Goal: Find specific page/section: Find specific page/section

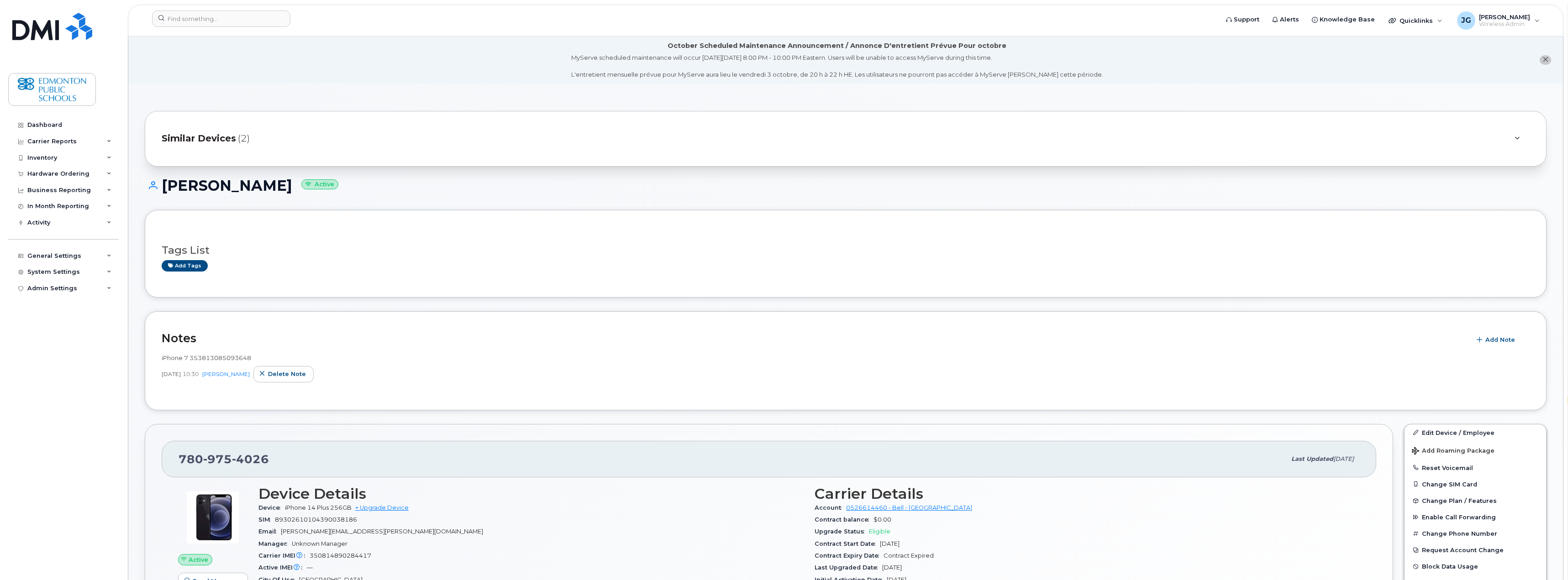
select select "en"
click at [240, 19] on input at bounding box center [221, 18] width 138 height 16
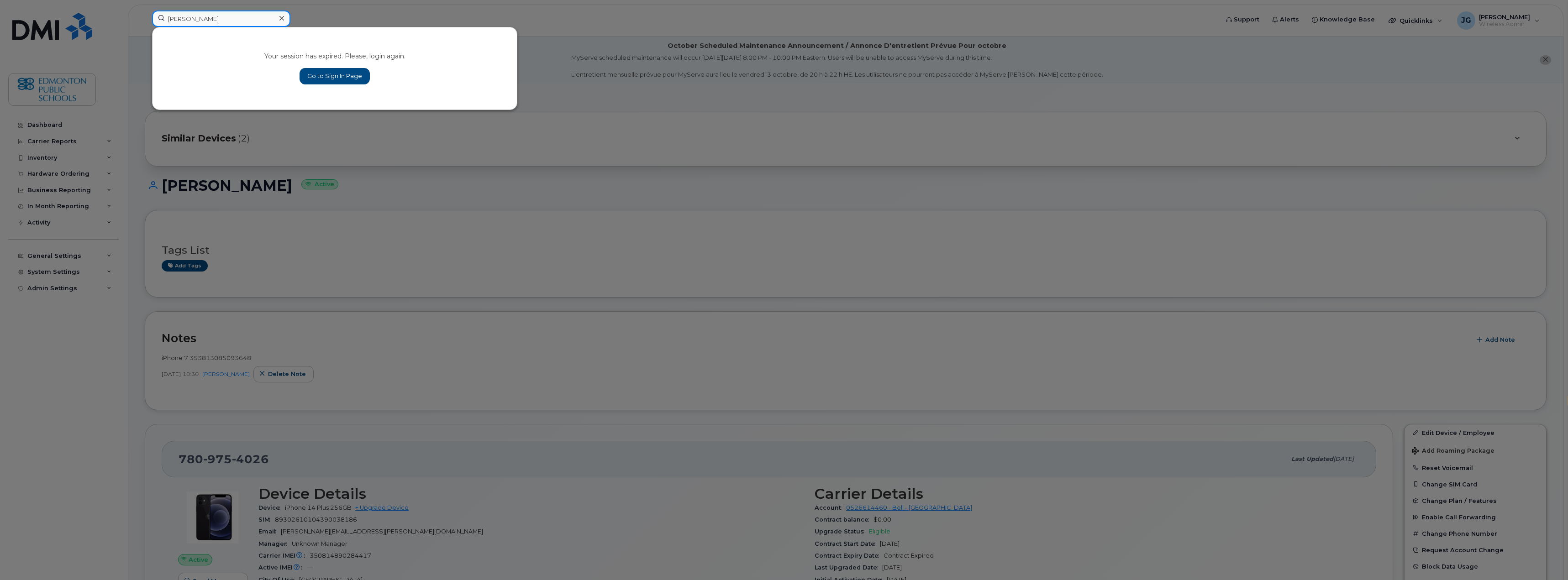
type input "[PERSON_NAME]"
click at [317, 78] on link "Go to Sign In Page" at bounding box center [335, 76] width 71 height 16
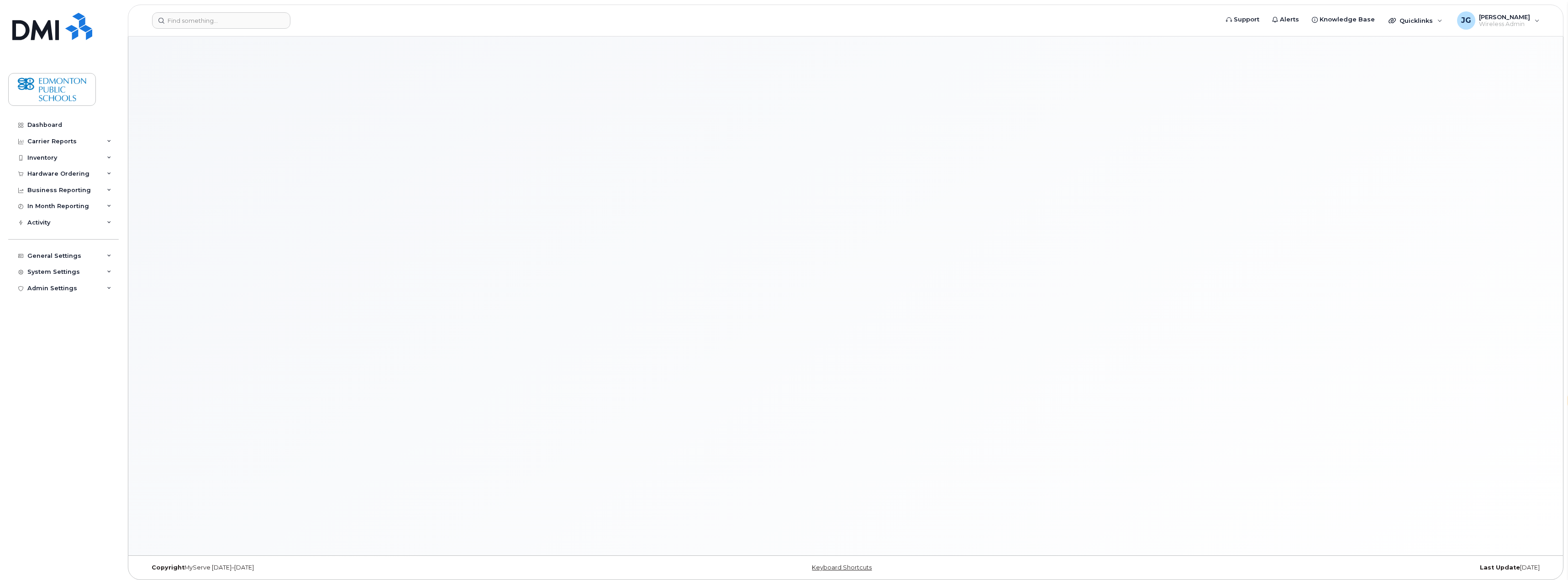
select select "en"
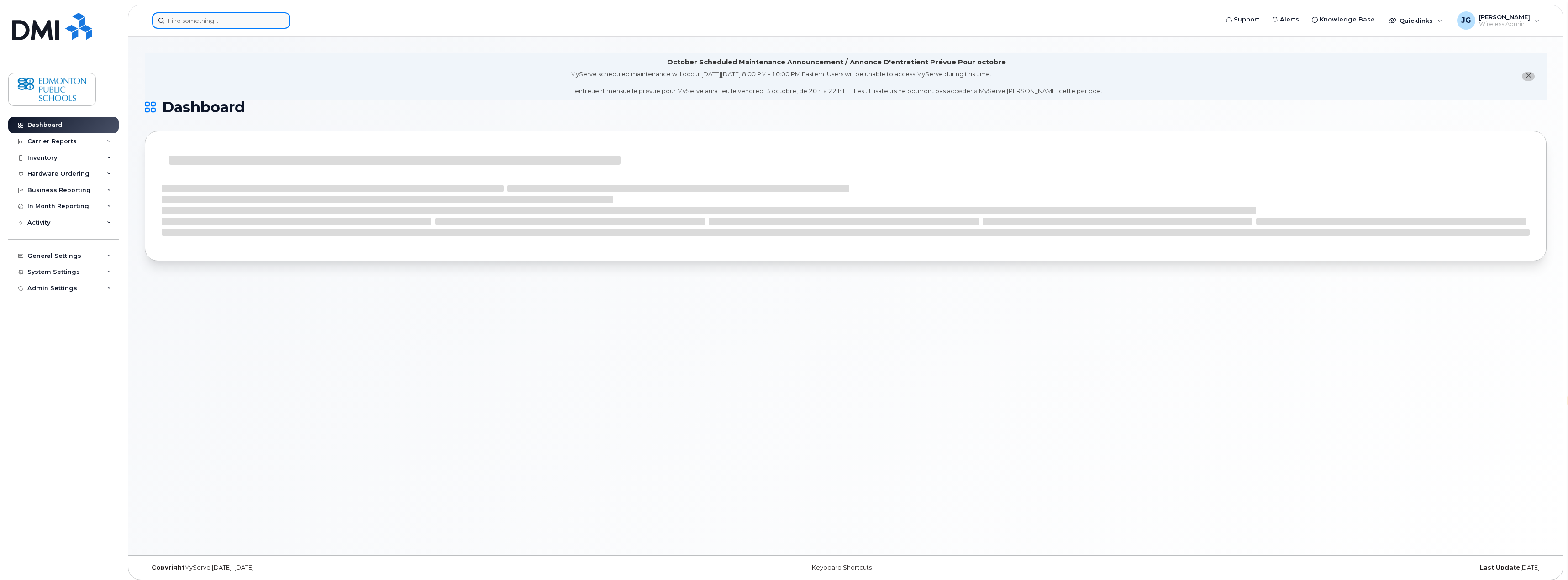
click at [226, 18] on input at bounding box center [221, 20] width 138 height 16
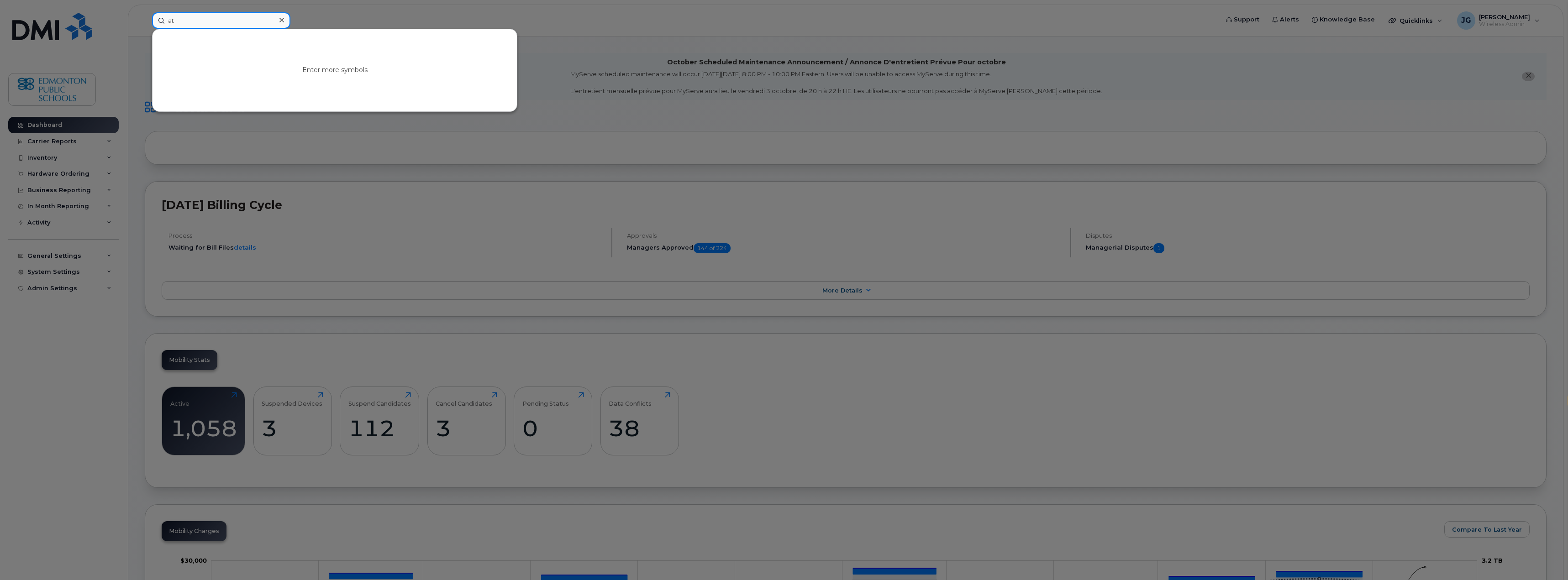
type input "a"
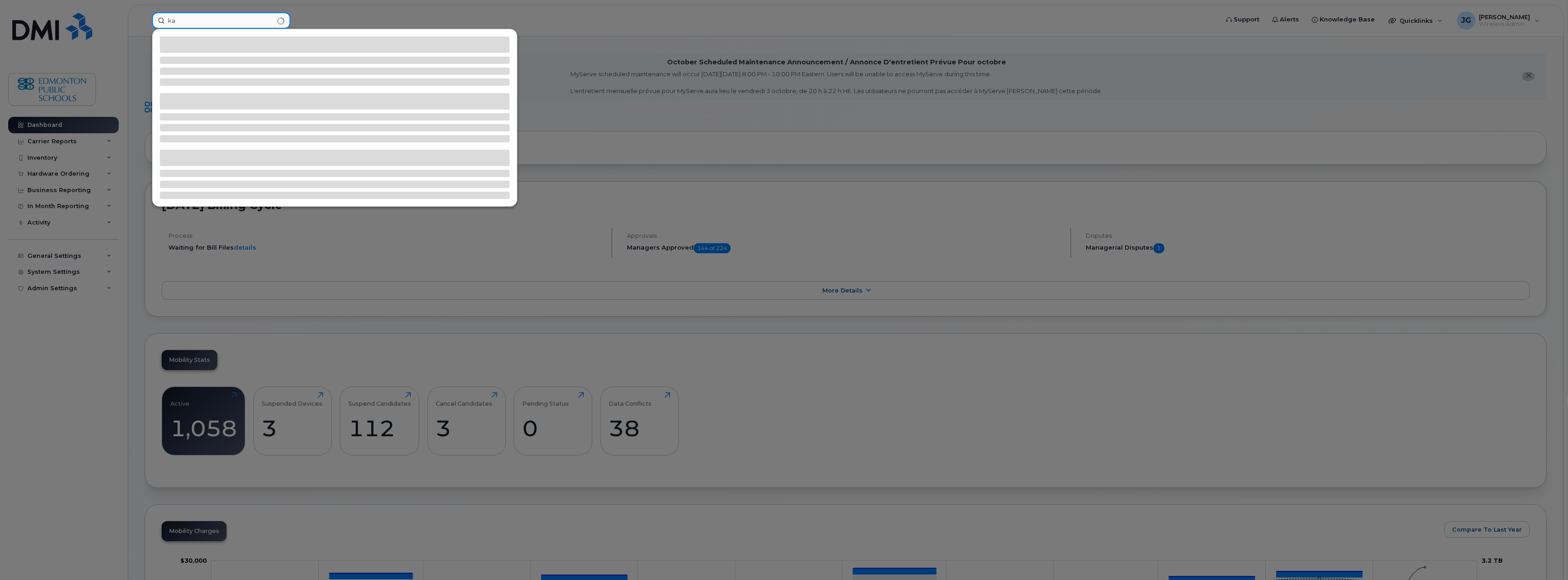
type input "k"
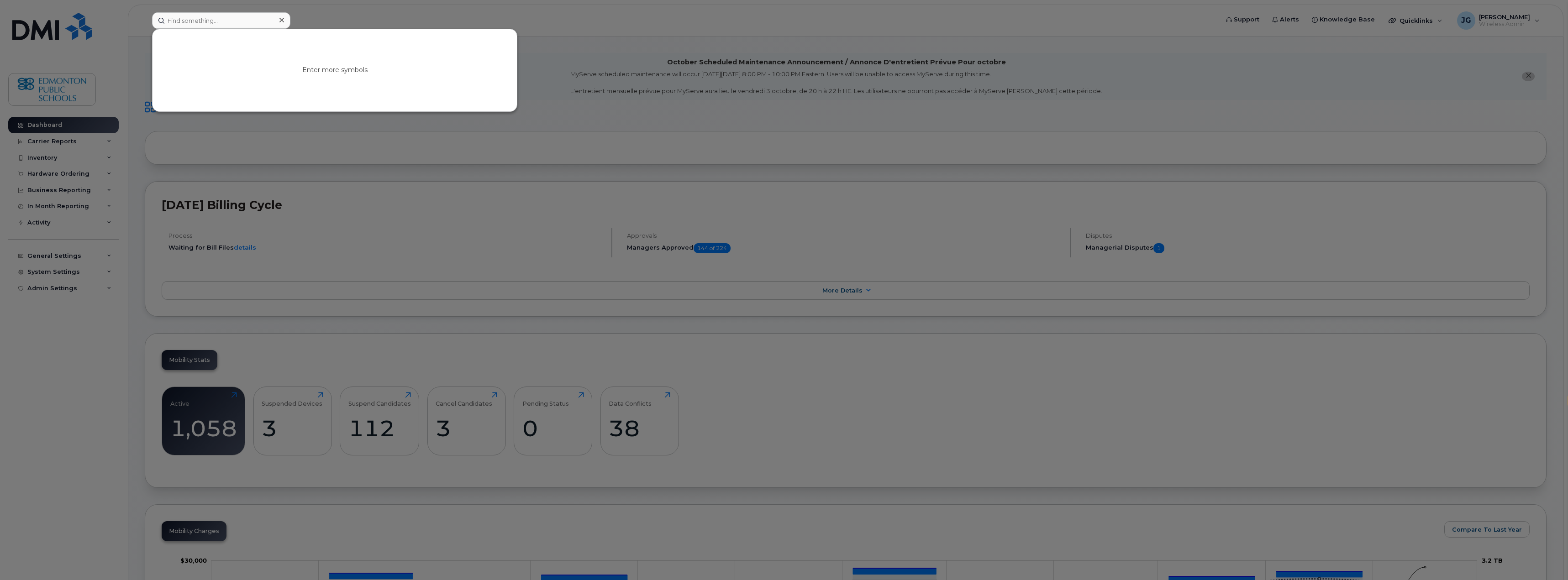
click at [48, 155] on div at bounding box center [784, 290] width 1568 height 580
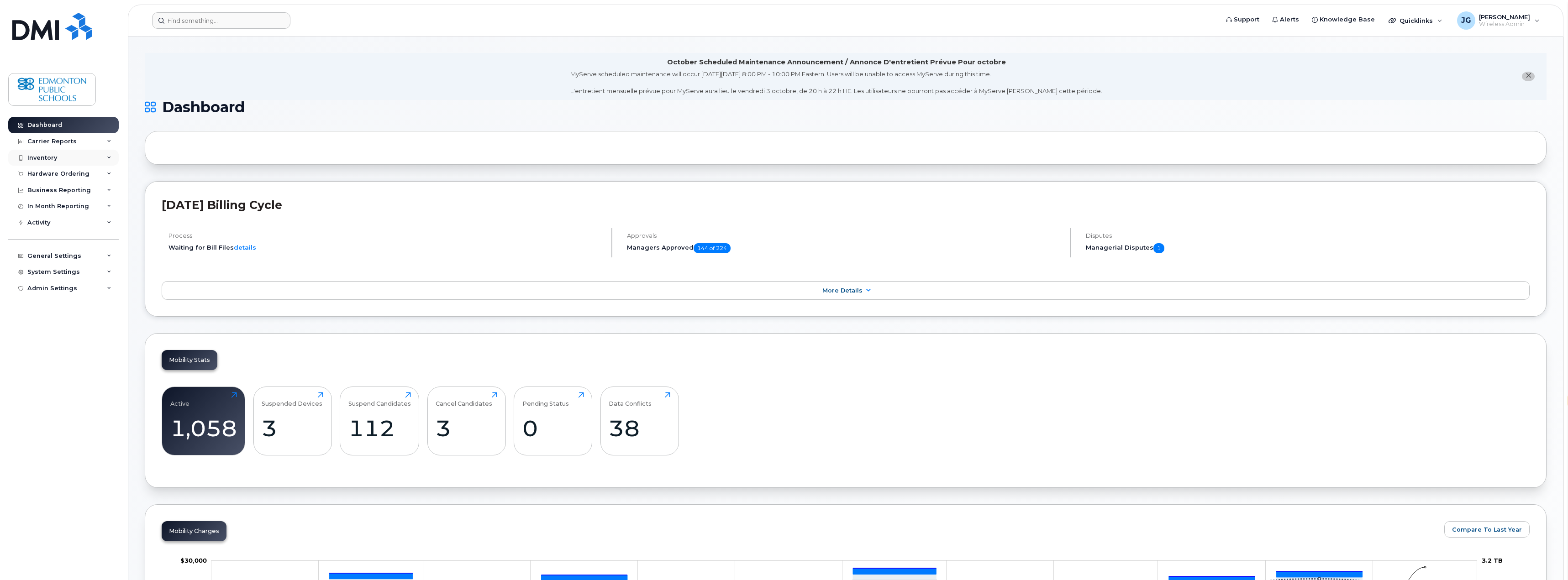
click at [108, 157] on icon at bounding box center [110, 158] width 5 height 5
click at [69, 175] on div "Mobility Devices" at bounding box center [57, 175] width 52 height 9
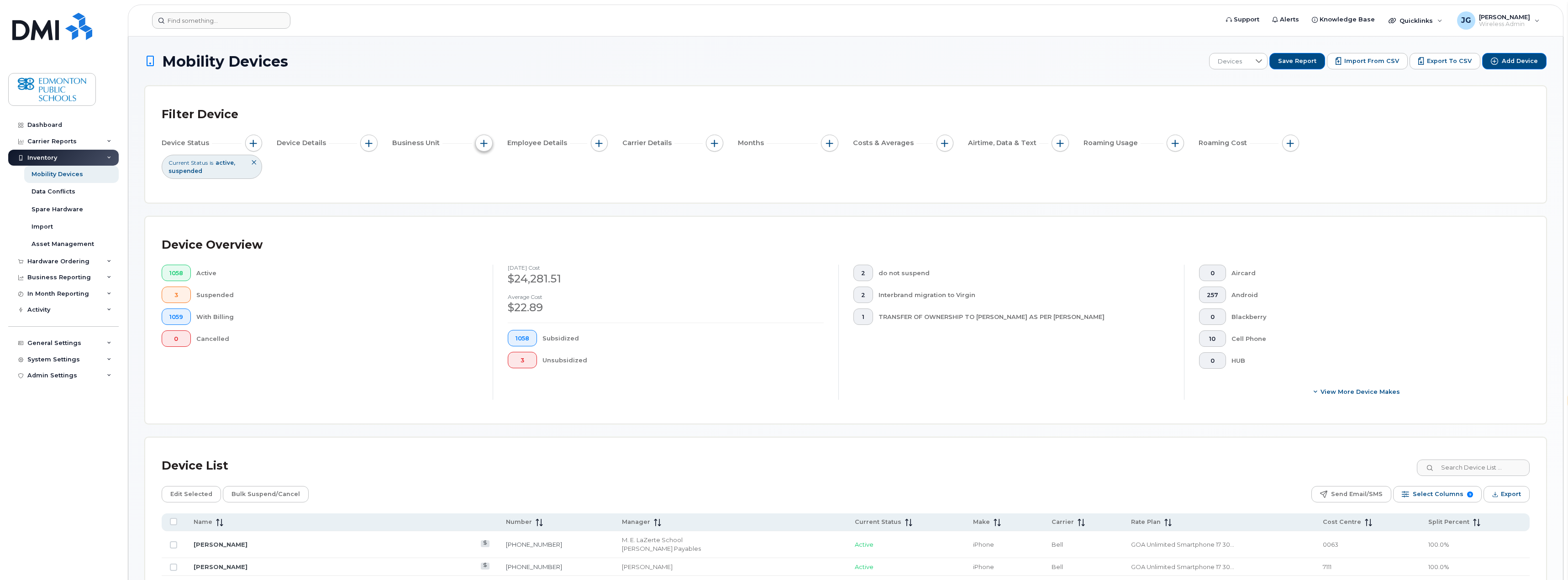
click at [483, 144] on span "button" at bounding box center [484, 144] width 7 height 7
click at [487, 187] on input "Cost Centre" at bounding box center [486, 186] width 7 height 7
checkbox input "true"
click at [521, 220] on input "text" at bounding box center [544, 225] width 80 height 9
type input "menisa"
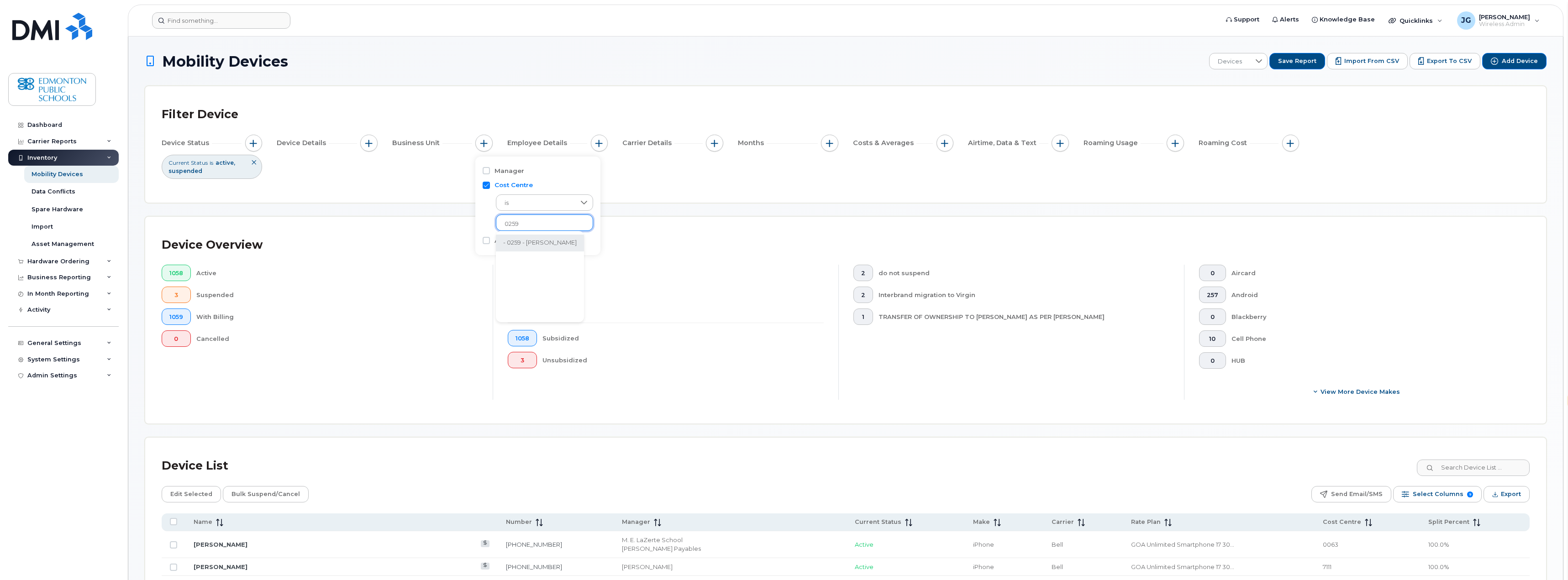
type input "0259"
click at [534, 243] on li "- 0259 - [PERSON_NAME]" at bounding box center [540, 243] width 88 height 17
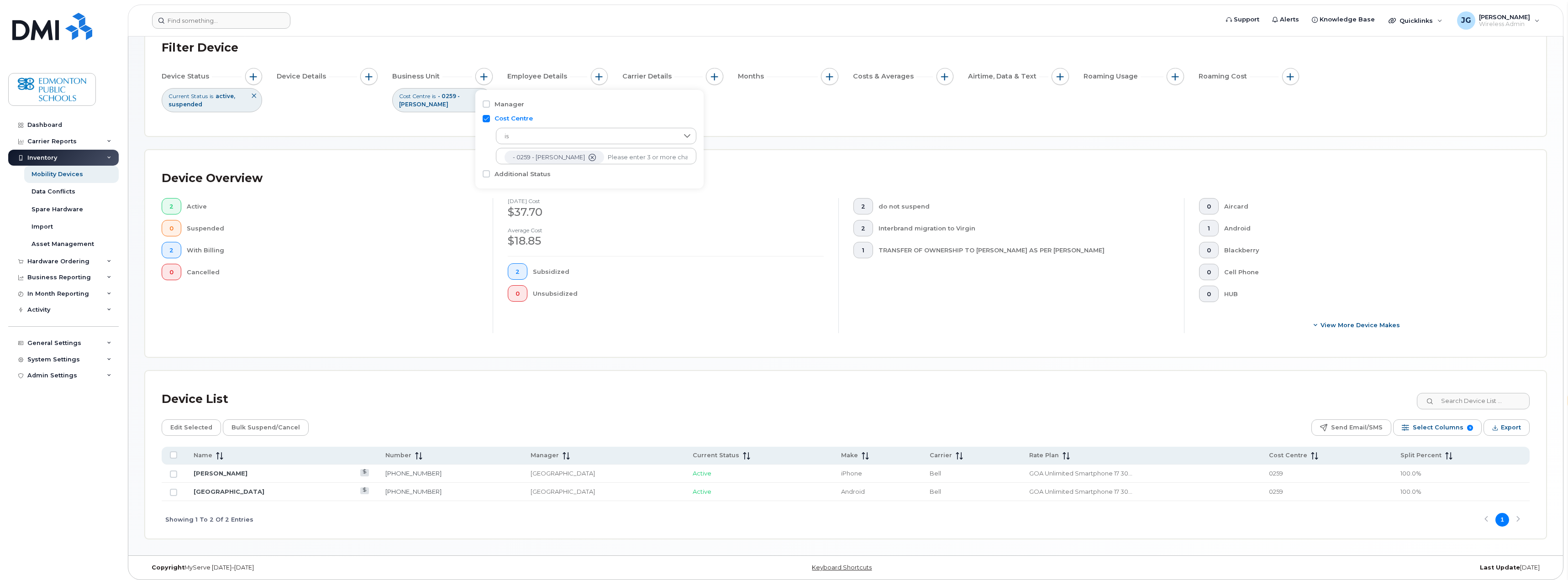
scroll to position [71, 0]
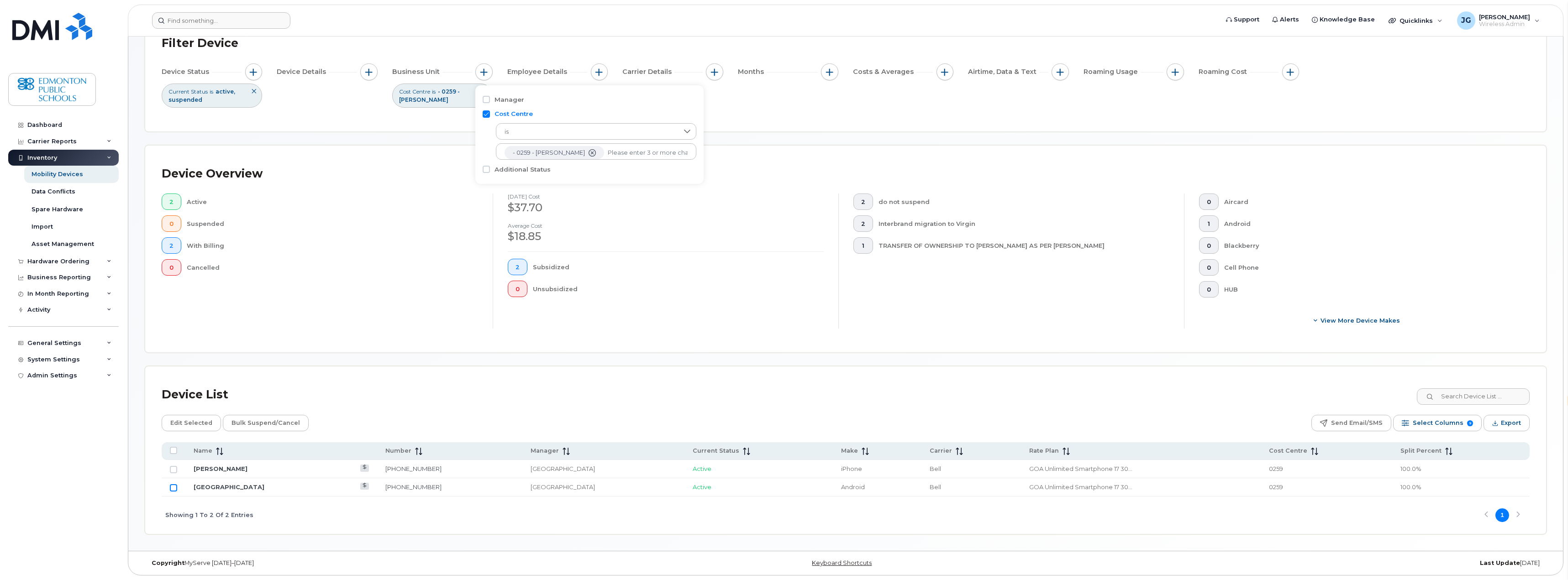
click at [175, 489] on input "Row Unselected" at bounding box center [173, 488] width 7 height 7
checkbox input "true"
click at [221, 488] on link "[GEOGRAPHIC_DATA]" at bounding box center [229, 487] width 71 height 7
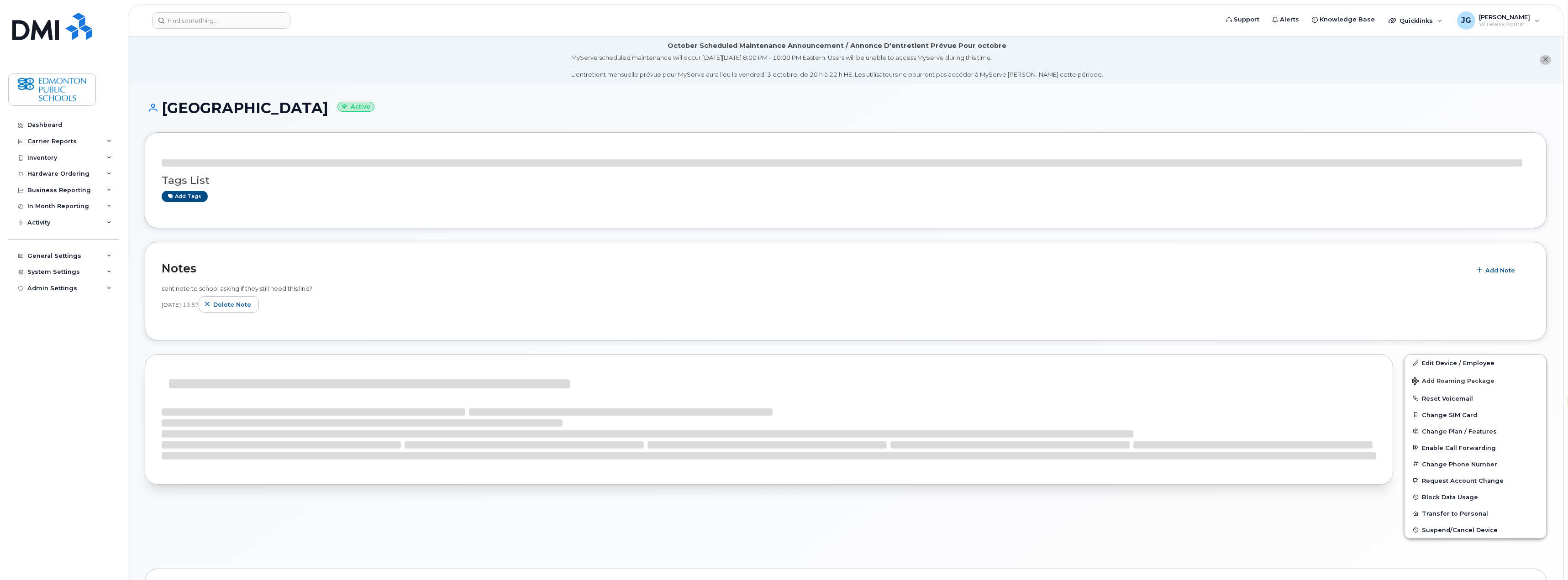
select select "en"
